Goal: Navigation & Orientation: Find specific page/section

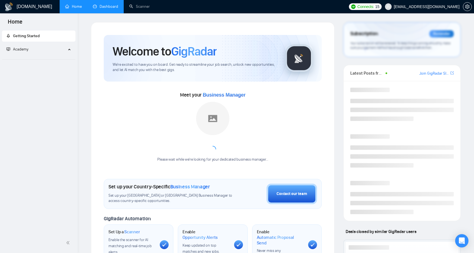
click at [113, 8] on link "Dashboard" at bounding box center [105, 6] width 25 height 5
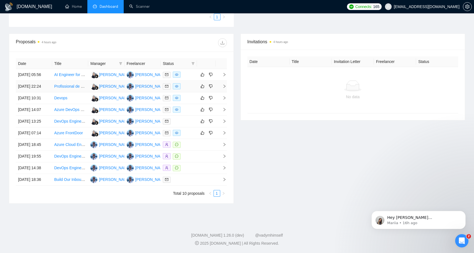
scroll to position [210, 0]
